Goal: Use online tool/utility: Utilize a website feature to perform a specific function

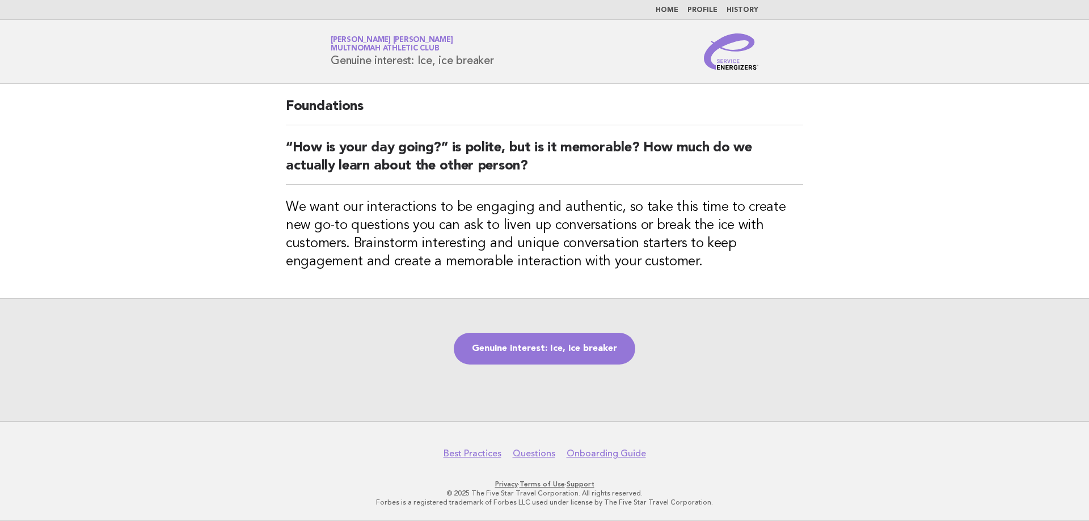
click at [667, 11] on link "Home" at bounding box center [667, 10] width 23 height 7
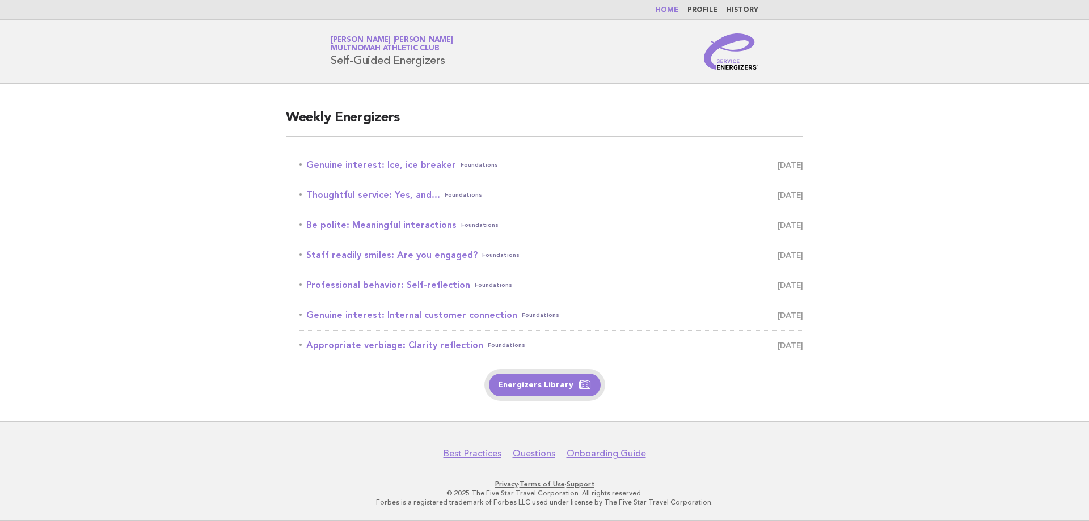
click at [554, 385] on link "Energizers Library" at bounding box center [545, 385] width 112 height 23
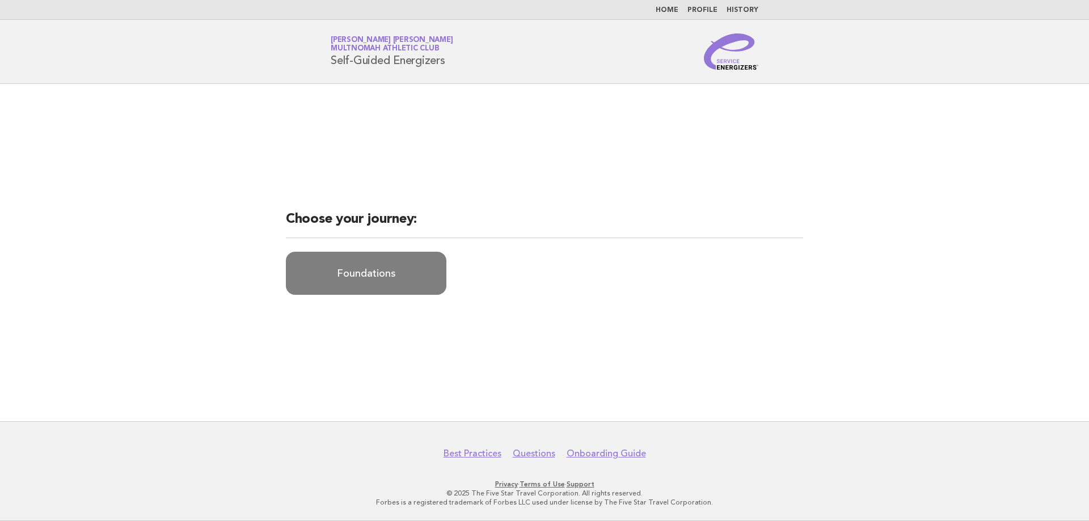
click at [360, 283] on link "Foundations" at bounding box center [366, 273] width 161 height 43
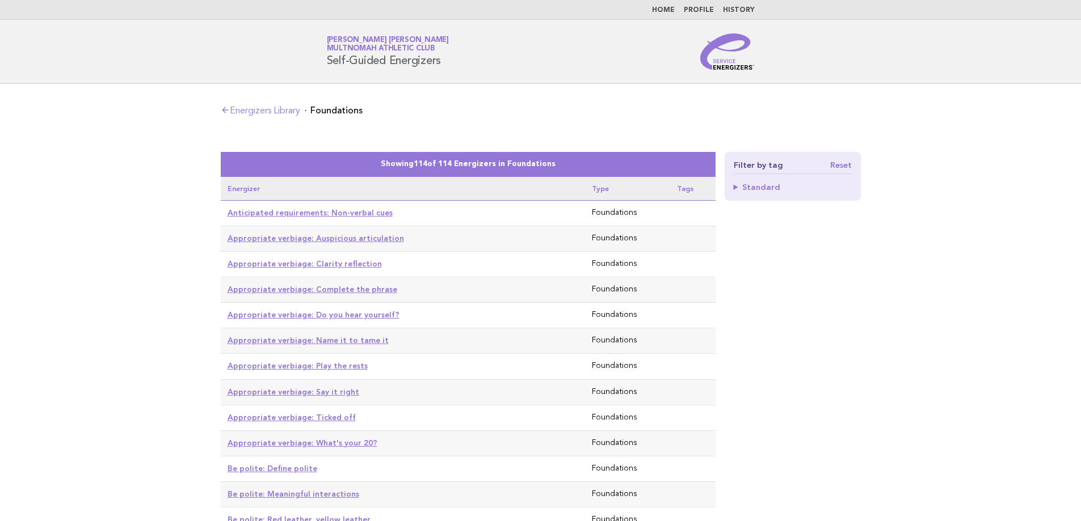
click at [740, 187] on summary "Standard" at bounding box center [793, 187] width 118 height 8
click at [735, 187] on summary "Standard" at bounding box center [793, 187] width 118 height 8
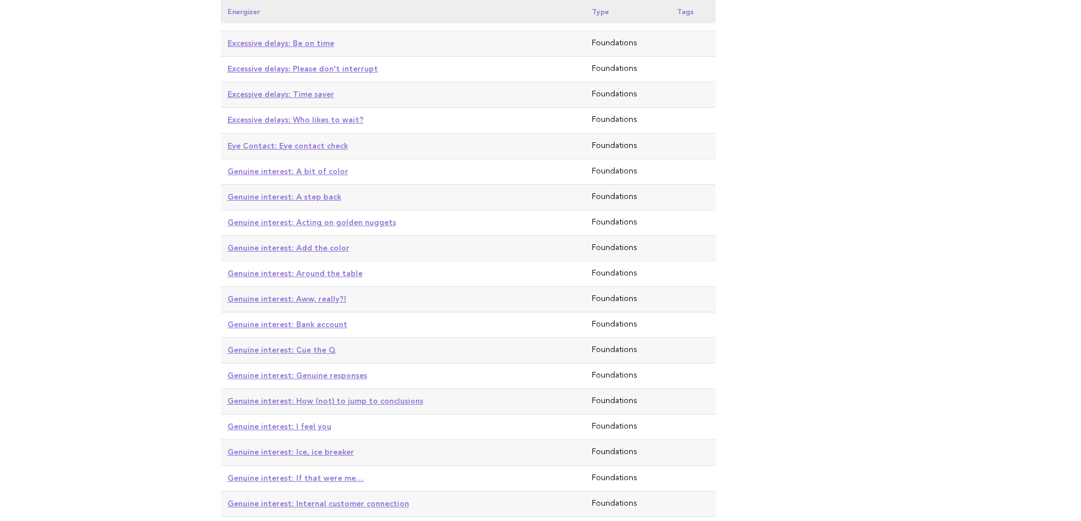
scroll to position [1248, 0]
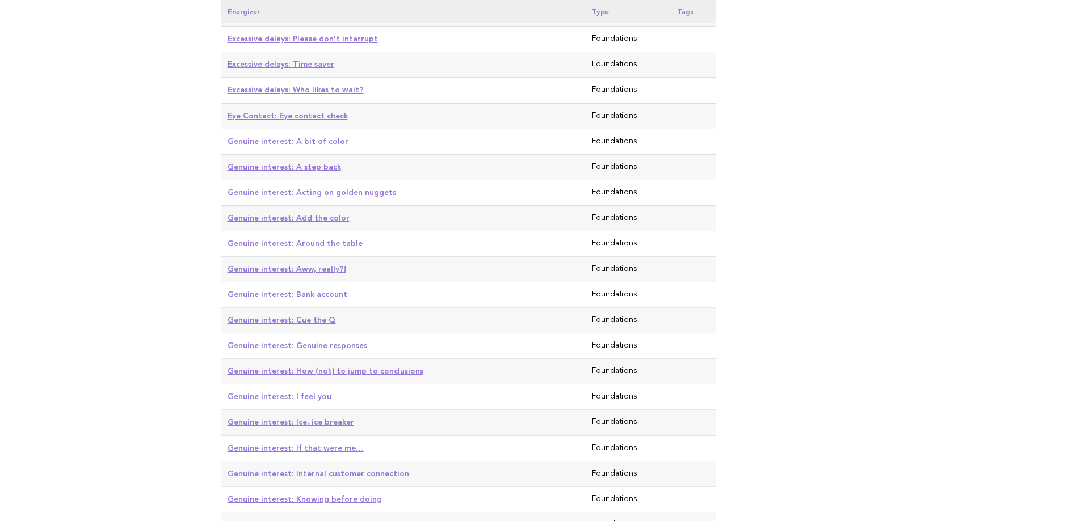
click at [312, 418] on link "Genuine interest: Ice, ice breaker" at bounding box center [290, 422] width 127 height 9
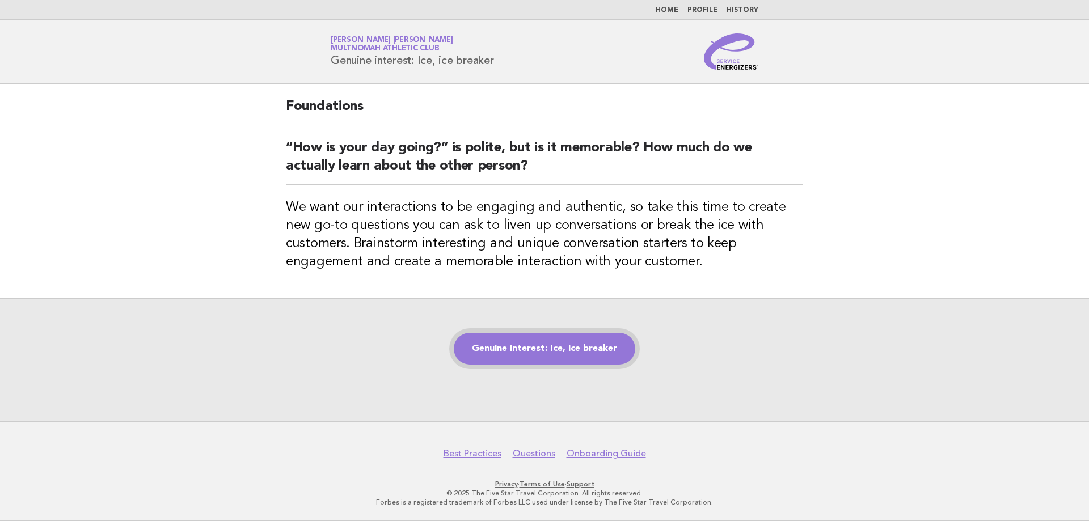
click at [538, 349] on link "Genuine interest: Ice, ice breaker" at bounding box center [545, 349] width 182 height 32
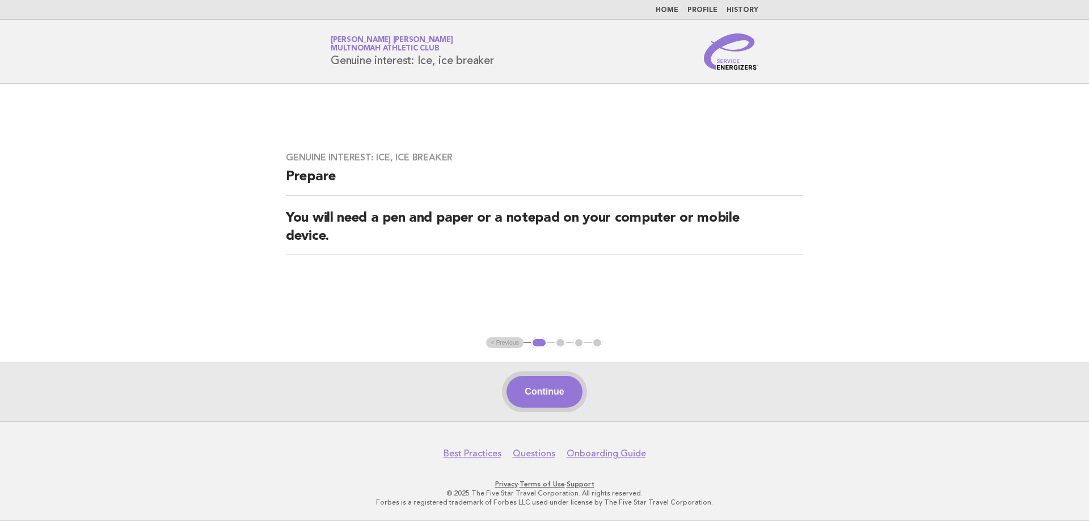
click at [531, 399] on button "Continue" at bounding box center [544, 392] width 75 height 32
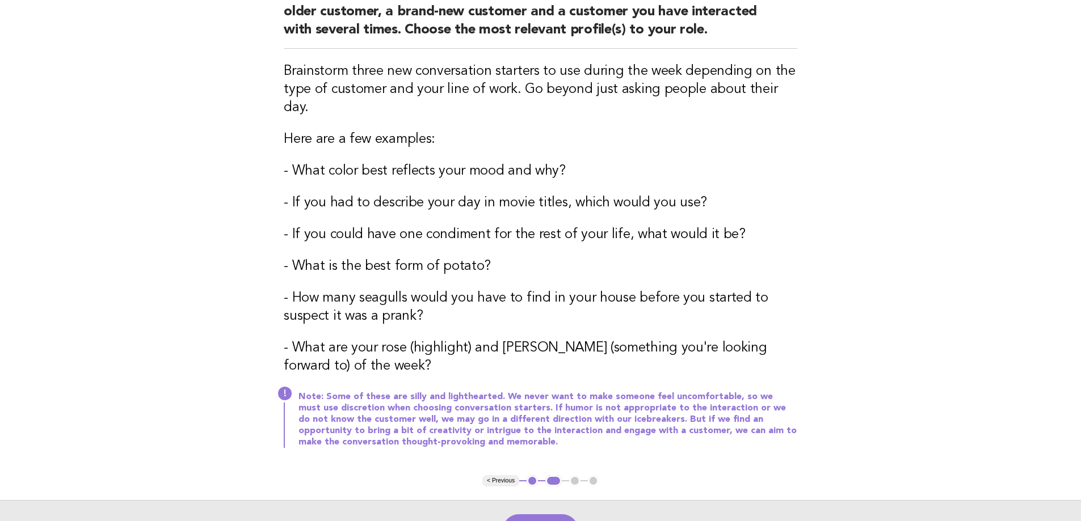
scroll to position [227, 0]
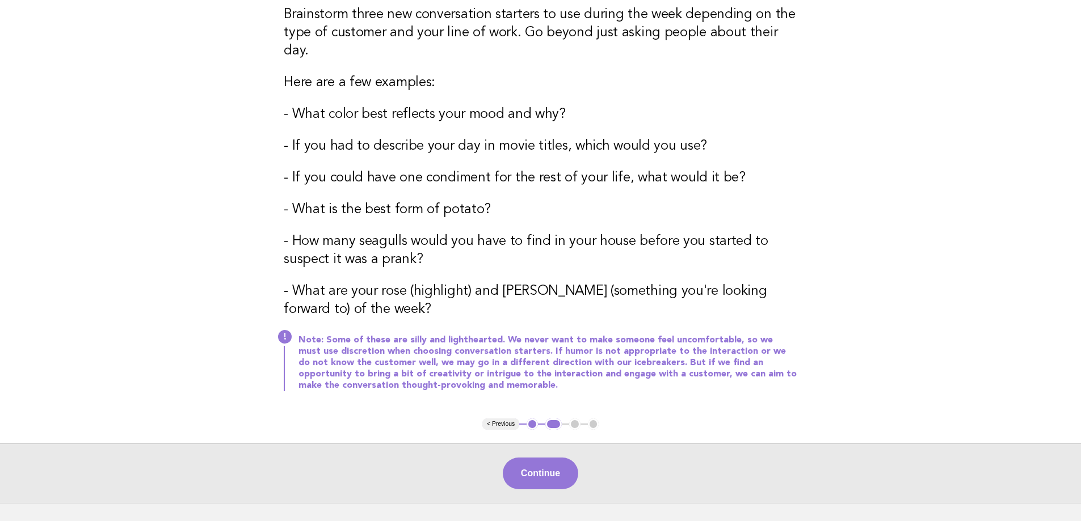
click at [504, 419] on button "< Previous" at bounding box center [500, 424] width 37 height 11
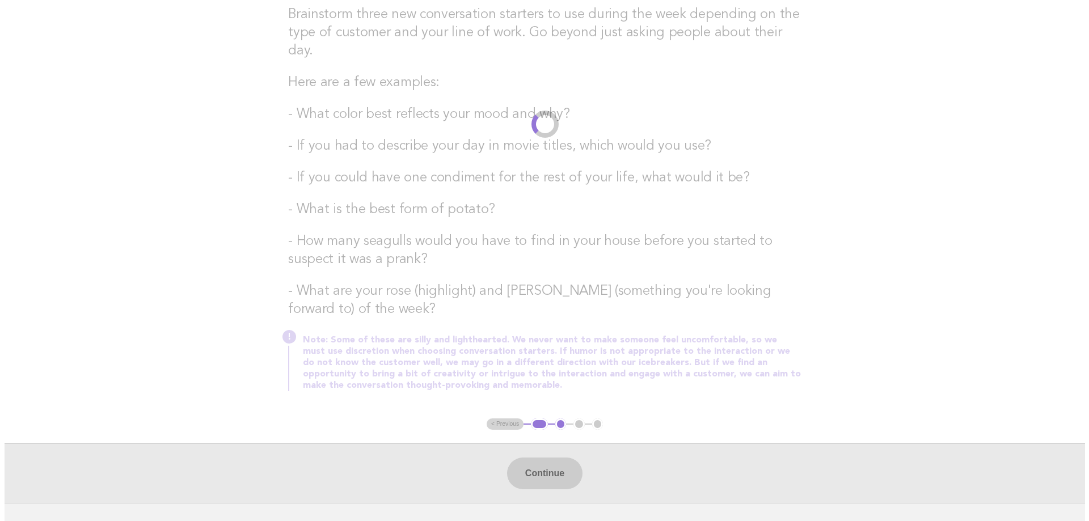
scroll to position [0, 0]
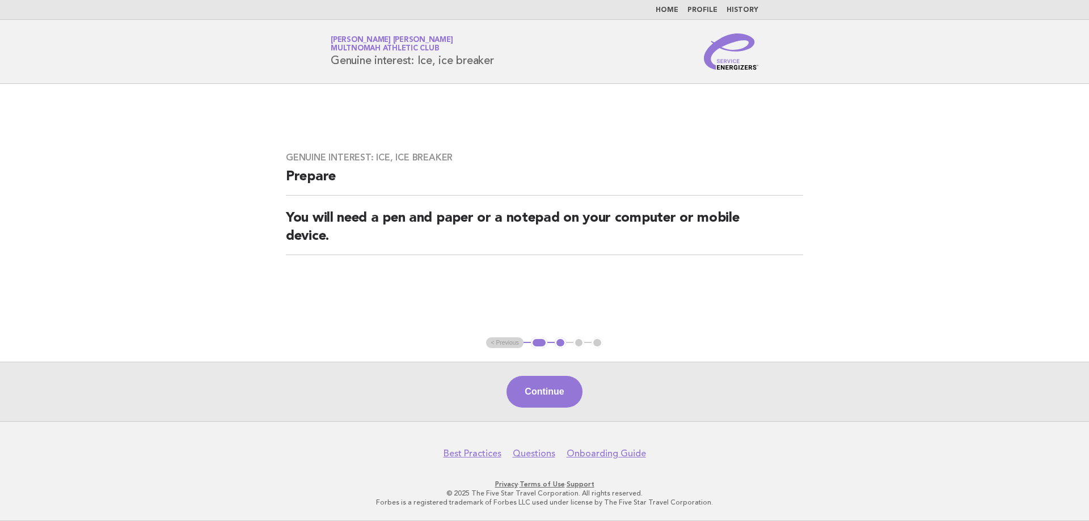
click at [517, 346] on ul "< Previous 1 2 3 4" at bounding box center [544, 343] width 116 height 11
click at [539, 343] on button "1" at bounding box center [539, 343] width 16 height 11
drag, startPoint x: 536, startPoint y: 343, endPoint x: 516, endPoint y: 343, distance: 19.9
click at [517, 343] on ul "< Previous 1 2 3 4" at bounding box center [544, 343] width 116 height 11
click at [508, 342] on ul "< Previous 1 2 3 4" at bounding box center [544, 343] width 116 height 11
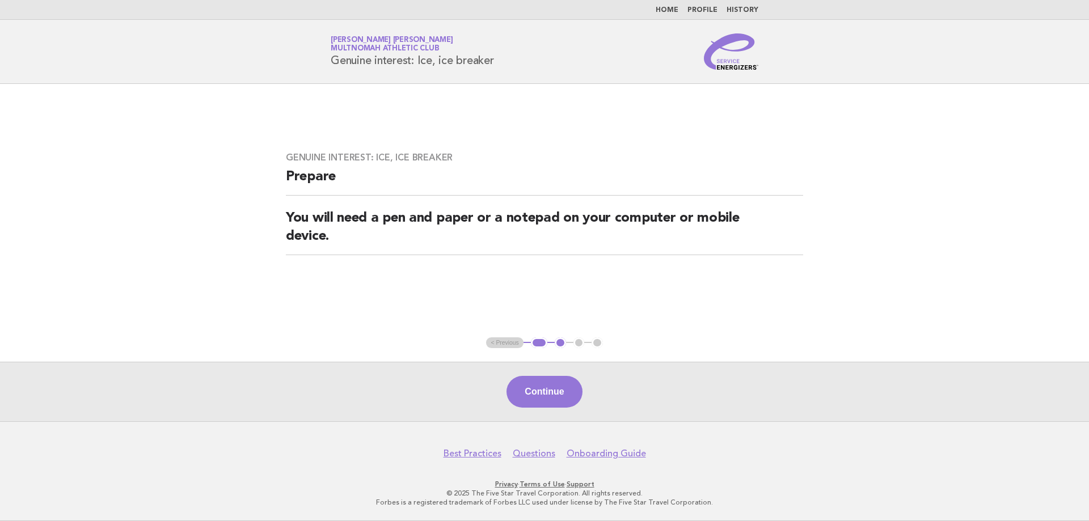
drag, startPoint x: 495, startPoint y: 342, endPoint x: 431, endPoint y: 279, distance: 90.3
click at [494, 342] on ul "< Previous 1 2 3 4" at bounding box center [544, 343] width 116 height 11
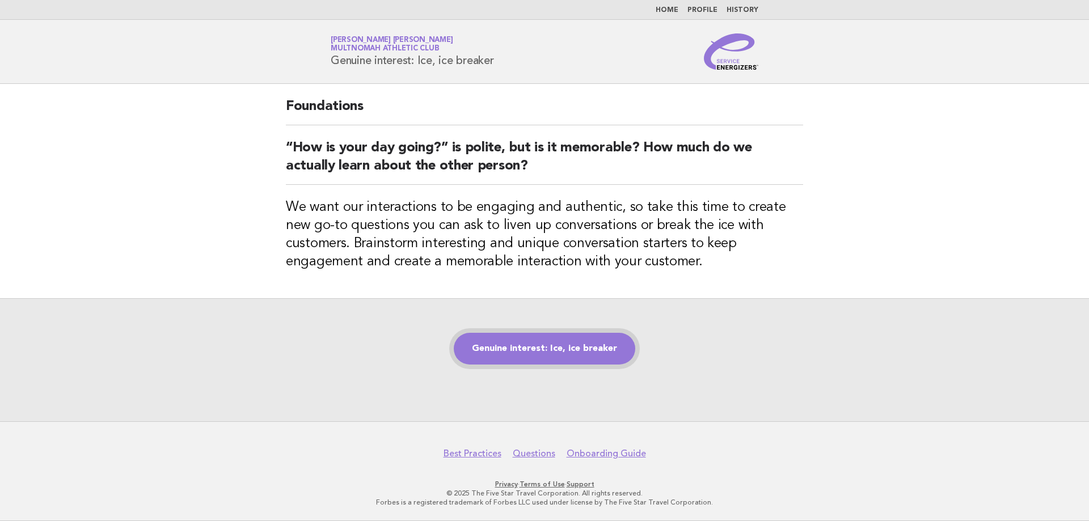
click at [546, 355] on link "Genuine interest: Ice, ice breaker" at bounding box center [545, 349] width 182 height 32
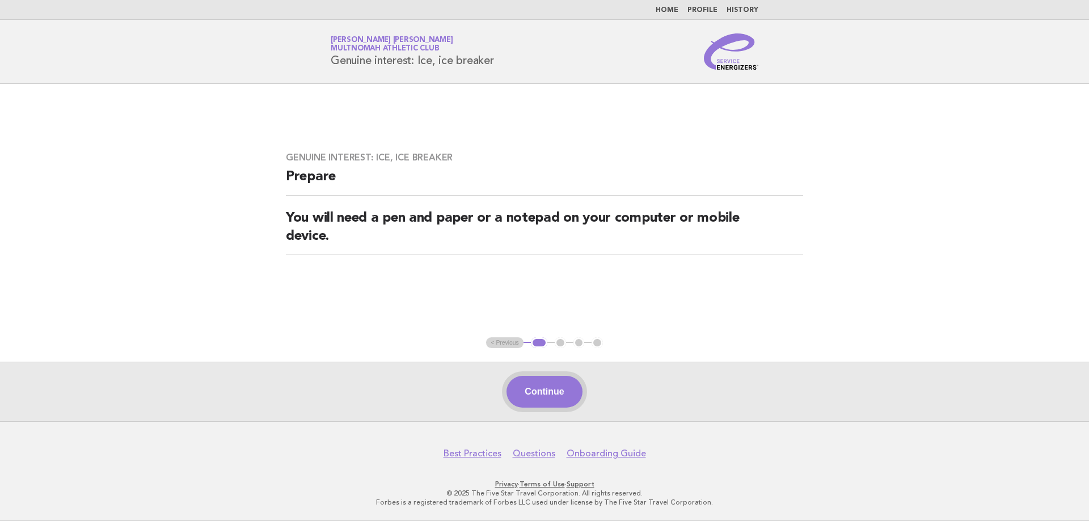
click at [544, 385] on button "Continue" at bounding box center [544, 392] width 75 height 32
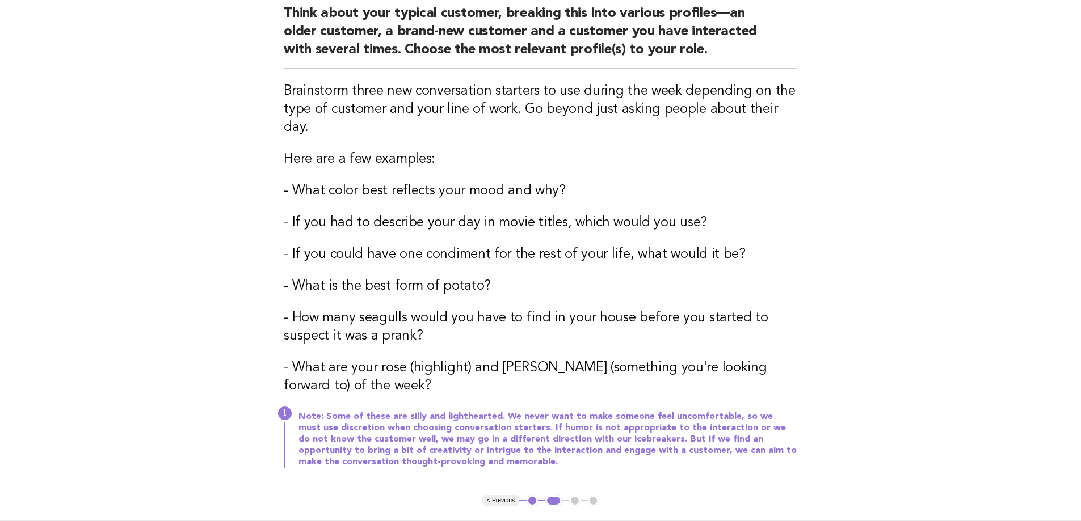
scroll to position [170, 0]
